Goal: Transaction & Acquisition: Purchase product/service

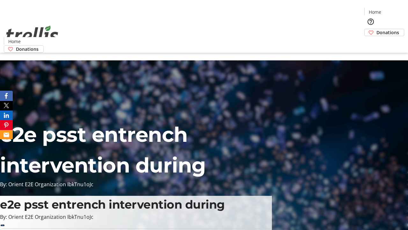
click at [377, 29] on span "Donations" at bounding box center [388, 32] width 23 height 7
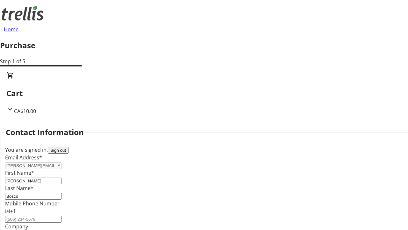
scroll to position [103, 0]
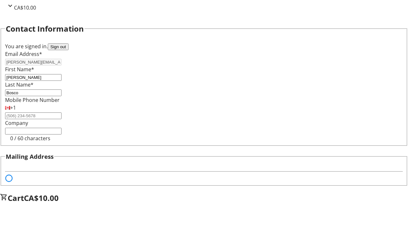
select select "BC"
select select "CA"
